Goal: Task Accomplishment & Management: Use online tool/utility

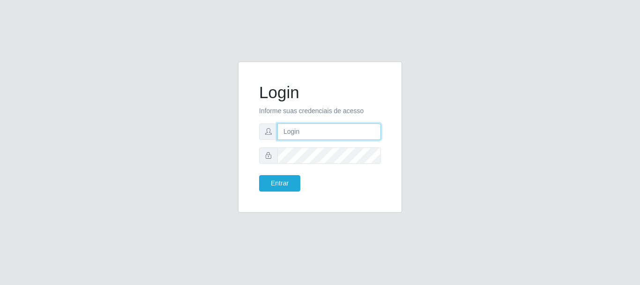
click at [291, 137] on input "text" at bounding box center [330, 131] width 104 height 16
type input "Ubiratan@confglacer"
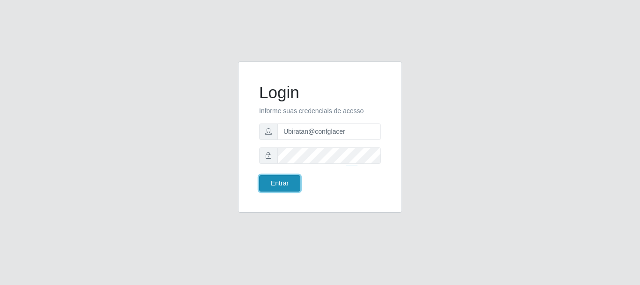
click at [272, 178] on button "Entrar" at bounding box center [279, 183] width 41 height 16
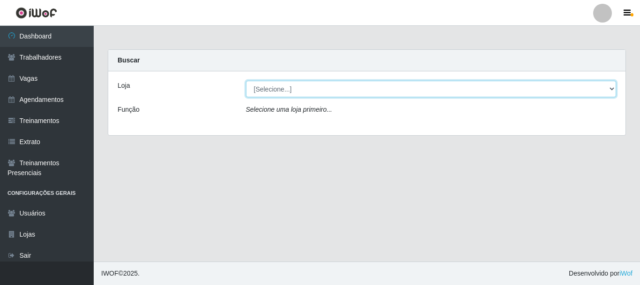
click at [401, 88] on select "[Selecione...] Glace Real Confeitaria" at bounding box center [431, 89] width 371 height 16
click at [246, 81] on select "[Selecione...] Glace Real Confeitaria" at bounding box center [431, 89] width 371 height 16
click at [408, 94] on select "[Selecione...] Glace Real Confeitaria" at bounding box center [431, 89] width 371 height 16
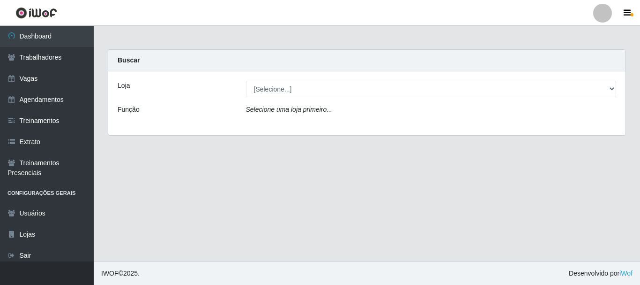
click at [398, 123] on div "Loja [Selecione...] Glace Real Confeitaria Função Selecione uma loja primeiro..." at bounding box center [367, 103] width 518 height 64
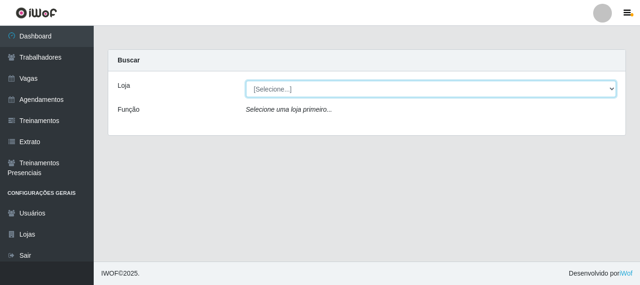
click at [397, 92] on select "[Selecione...] Glace Real Confeitaria" at bounding box center [431, 89] width 371 height 16
select select "445"
click at [246, 81] on select "[Selecione...] Glace Real Confeitaria" at bounding box center [431, 89] width 371 height 16
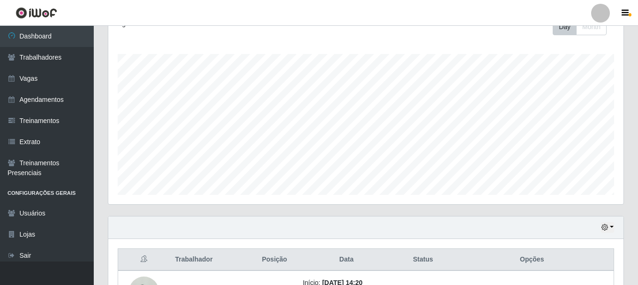
scroll to position [213, 0]
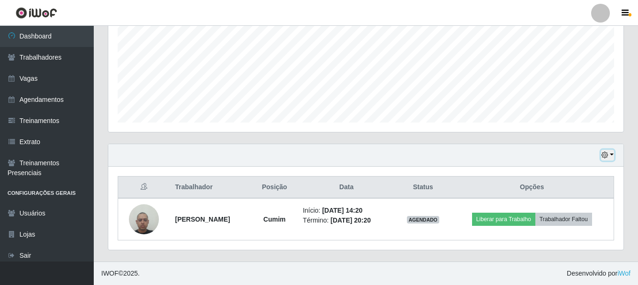
click at [613, 157] on button "button" at bounding box center [607, 155] width 13 height 11
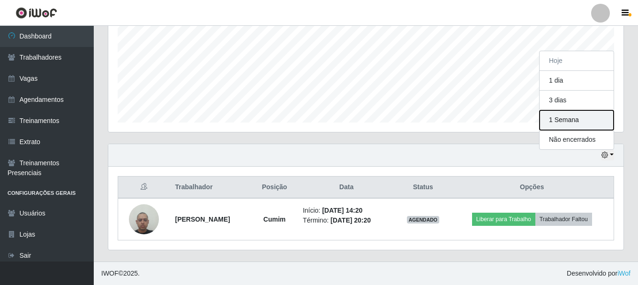
click at [569, 121] on button "1 Semana" at bounding box center [577, 120] width 74 height 20
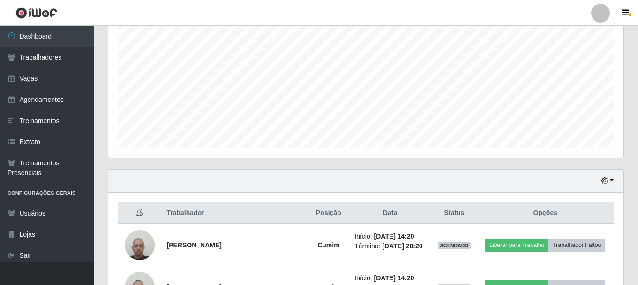
scroll to position [0, 0]
